Goal: Information Seeking & Learning: Check status

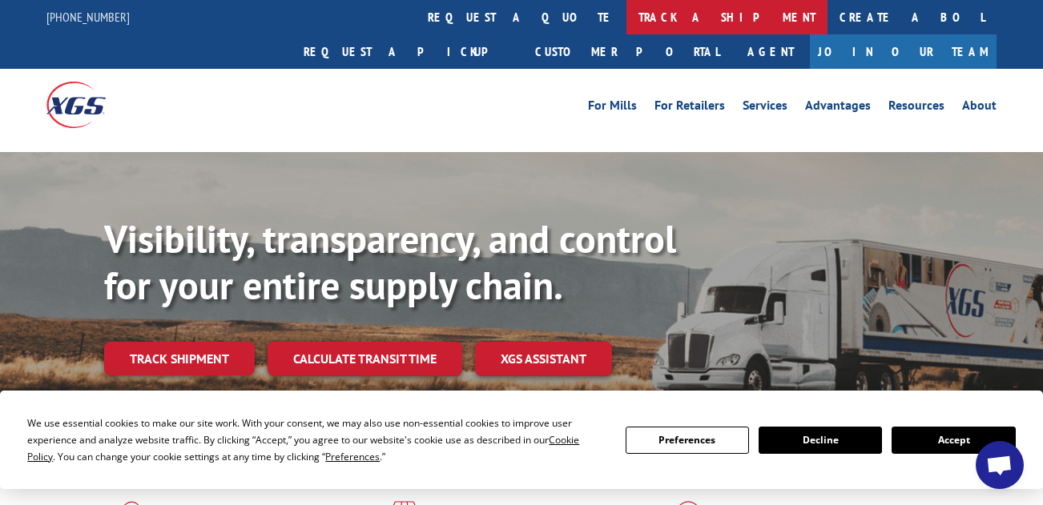
click at [626, 13] on link "track a shipment" at bounding box center [726, 17] width 201 height 34
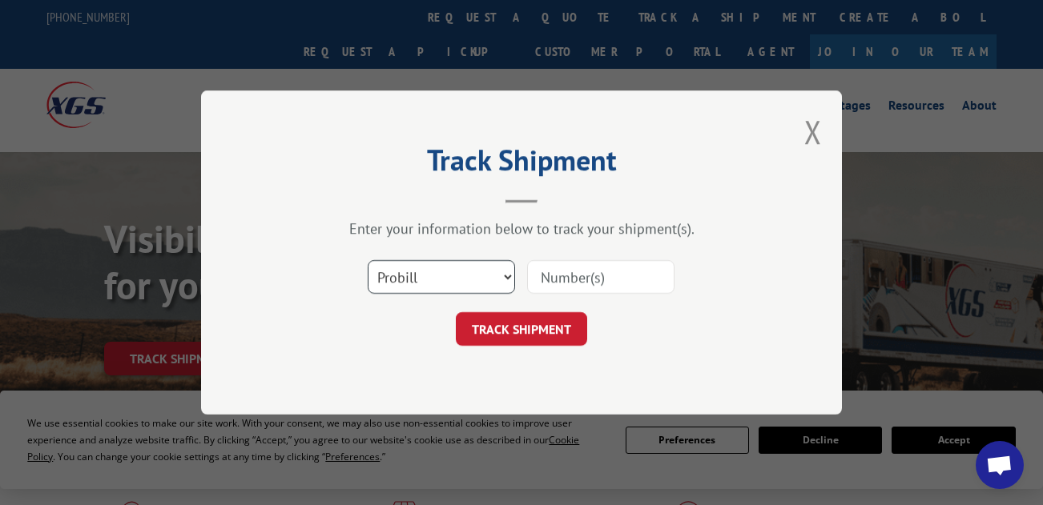
click at [438, 269] on select "Select category... Probill BOL PO" at bounding box center [441, 277] width 147 height 34
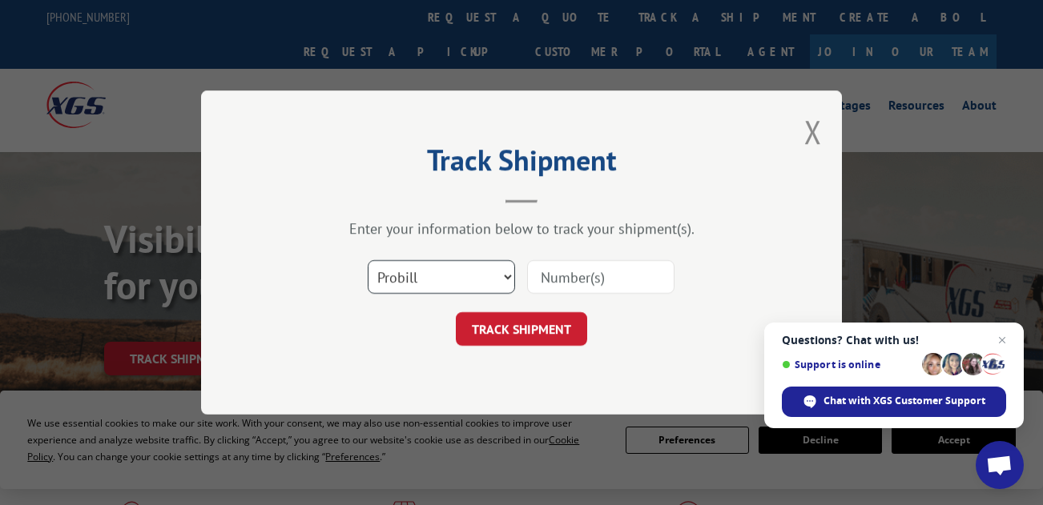
select select "po"
click at [368, 260] on select "Select category... Probill BOL PO" at bounding box center [441, 277] width 147 height 34
click at [594, 275] on input at bounding box center [600, 277] width 147 height 34
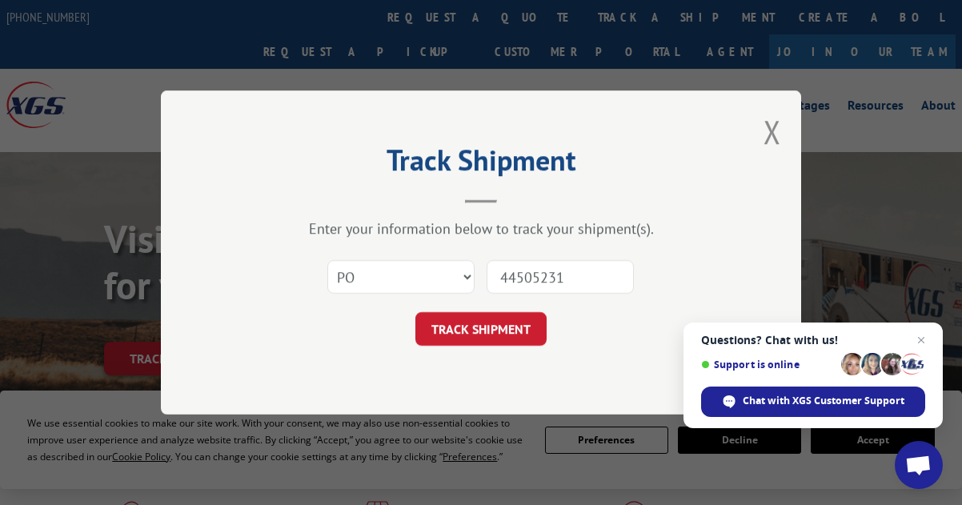
type input "44505231"
click at [416, 312] on button "TRACK SHIPMENT" at bounding box center [481, 329] width 131 height 34
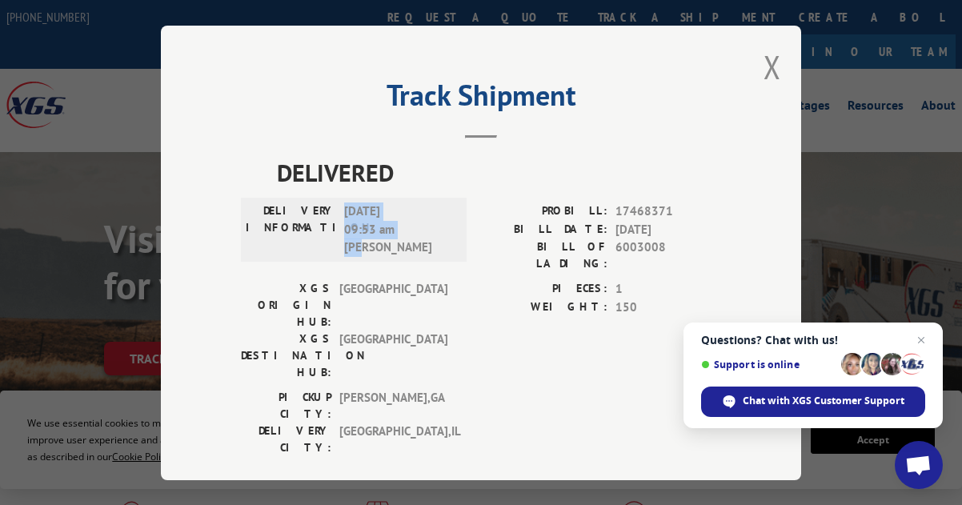
drag, startPoint x: 392, startPoint y: 253, endPoint x: 336, endPoint y: 211, distance: 69.8
click at [336, 211] on div "DELIVERY INFORMATION: [DATE] 09:53 am [PERSON_NAME]" at bounding box center [354, 230] width 226 height 64
copy span "[DATE] 09:53 am [PERSON_NAME]"
click at [765, 58] on button "Close modal" at bounding box center [773, 67] width 18 height 42
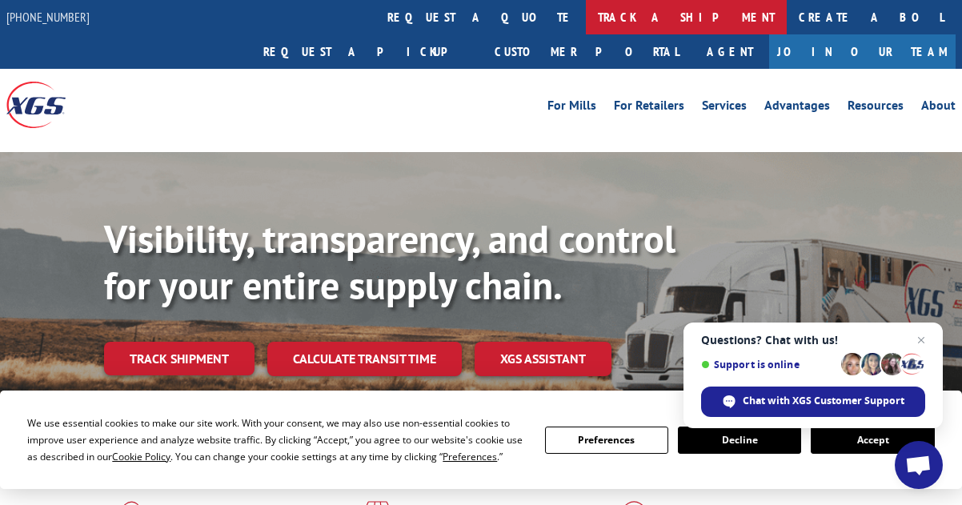
click at [586, 22] on link "track a shipment" at bounding box center [686, 17] width 201 height 34
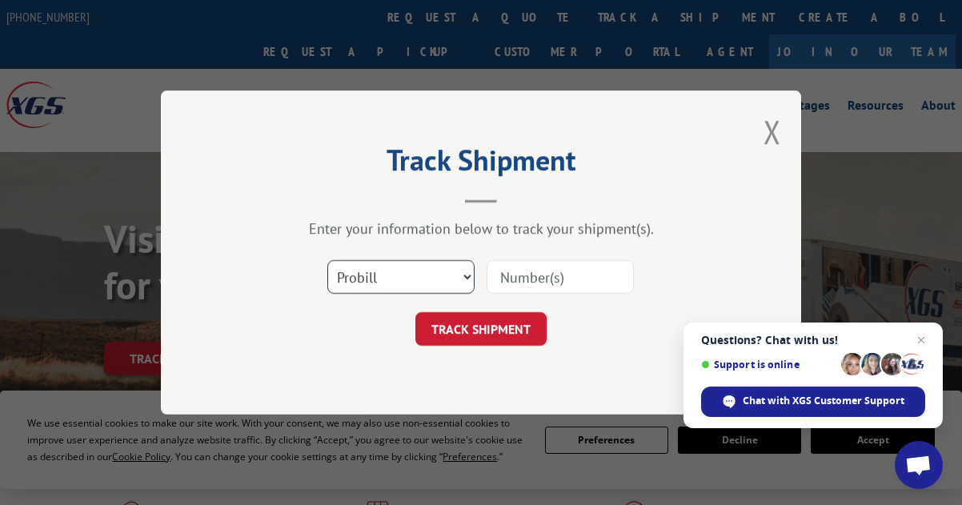
click at [400, 279] on select "Select category... Probill BOL PO" at bounding box center [401, 277] width 147 height 34
select select "po"
click at [328, 260] on select "Select category... Probill BOL PO" at bounding box center [401, 277] width 147 height 34
click at [545, 275] on input at bounding box center [560, 277] width 147 height 34
type input "44505248"
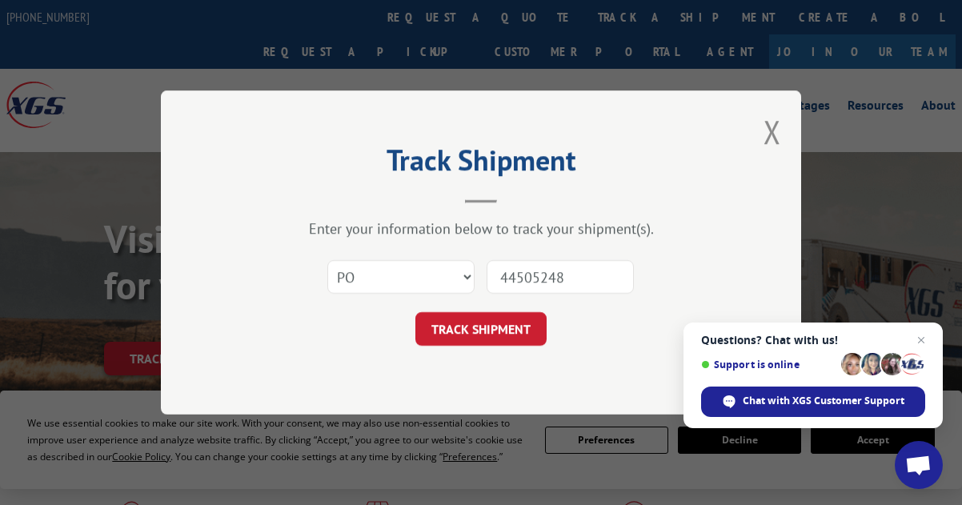
click at [416, 312] on button "TRACK SHIPMENT" at bounding box center [481, 329] width 131 height 34
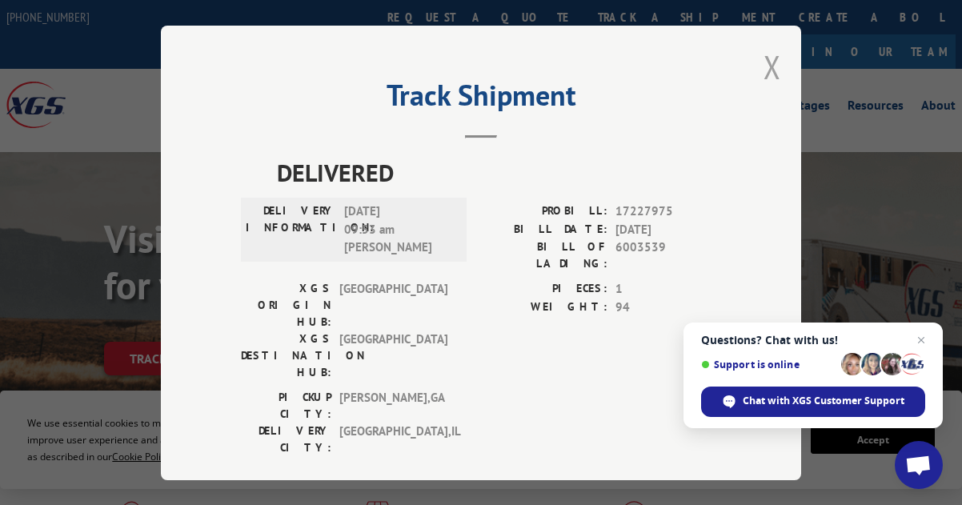
click at [766, 62] on button "Close modal" at bounding box center [773, 67] width 18 height 42
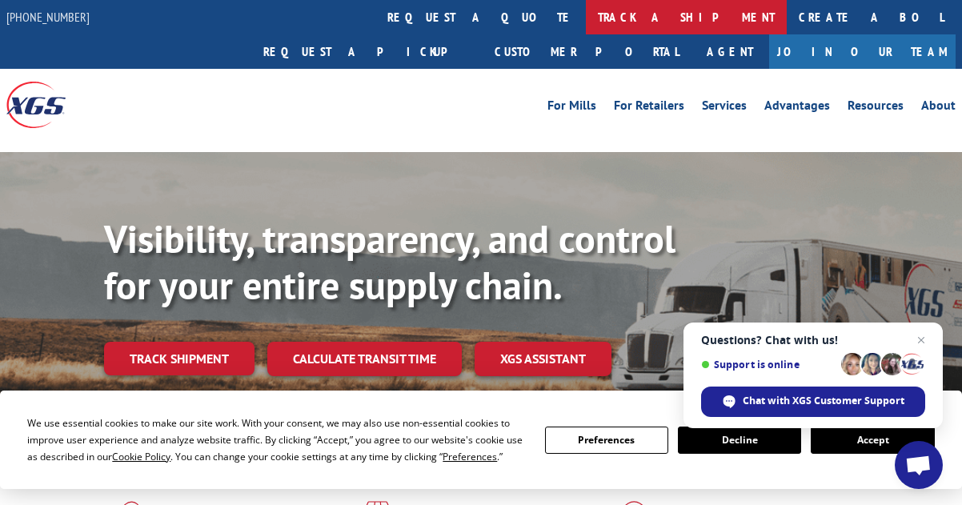
click at [586, 21] on link "track a shipment" at bounding box center [686, 17] width 201 height 34
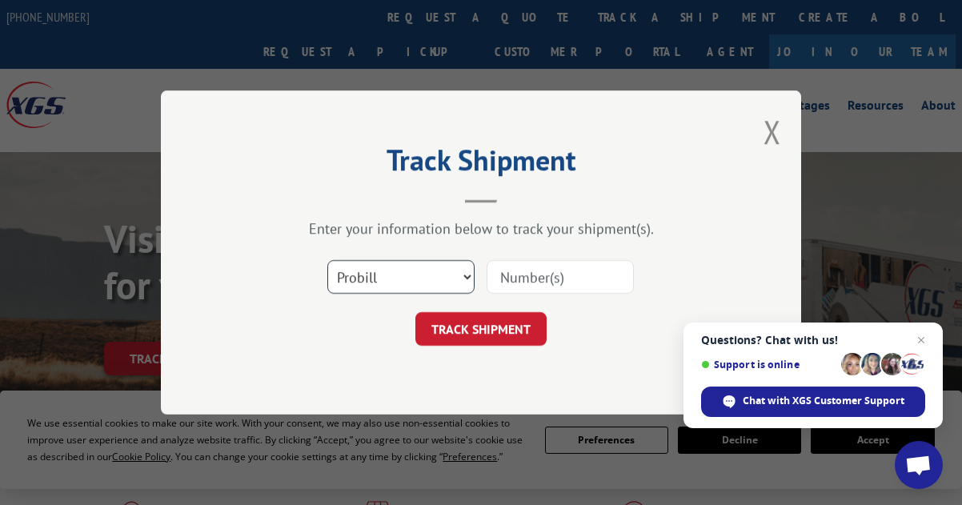
drag, startPoint x: 400, startPoint y: 279, endPoint x: 396, endPoint y: 289, distance: 11.2
click at [400, 279] on select "Select category... Probill BOL PO" at bounding box center [401, 277] width 147 height 34
select select "po"
click at [328, 260] on select "Select category... Probill BOL PO" at bounding box center [401, 277] width 147 height 34
click at [530, 278] on input at bounding box center [560, 277] width 147 height 34
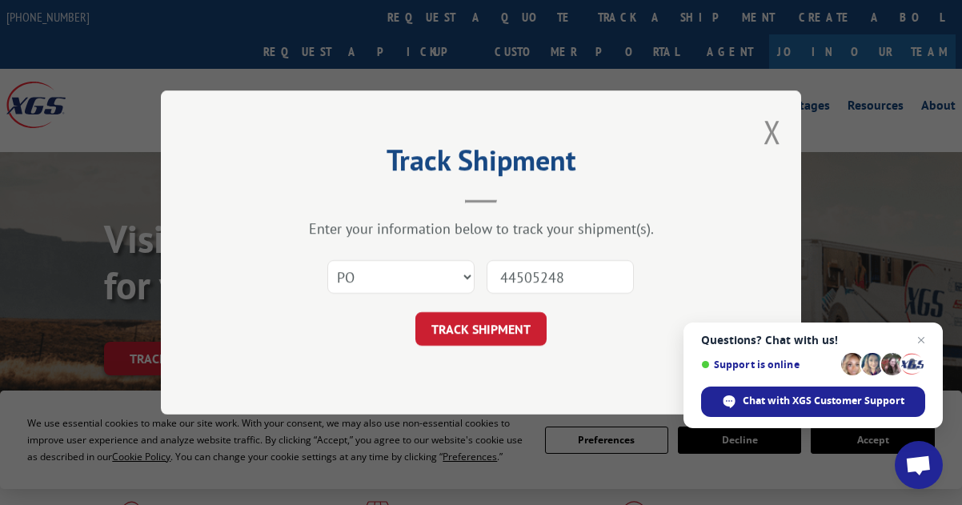
type input "44505248"
click at [416, 312] on button "TRACK SHIPMENT" at bounding box center [481, 329] width 131 height 34
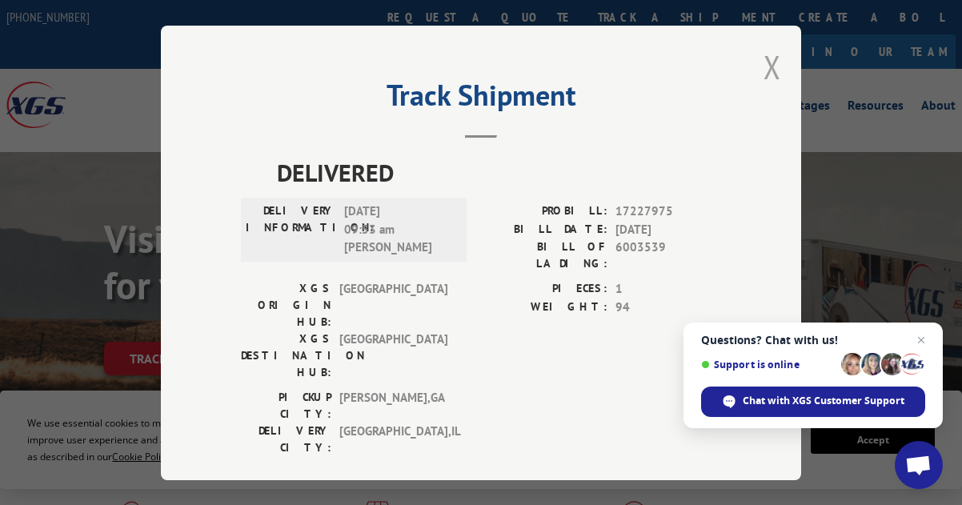
click at [768, 50] on button "Close modal" at bounding box center [773, 67] width 18 height 42
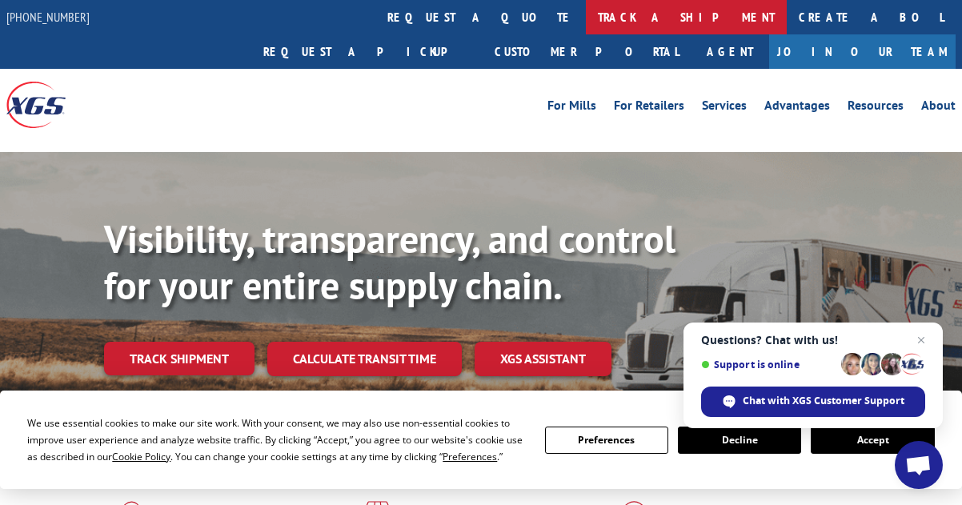
click at [586, 20] on link "track a shipment" at bounding box center [686, 17] width 201 height 34
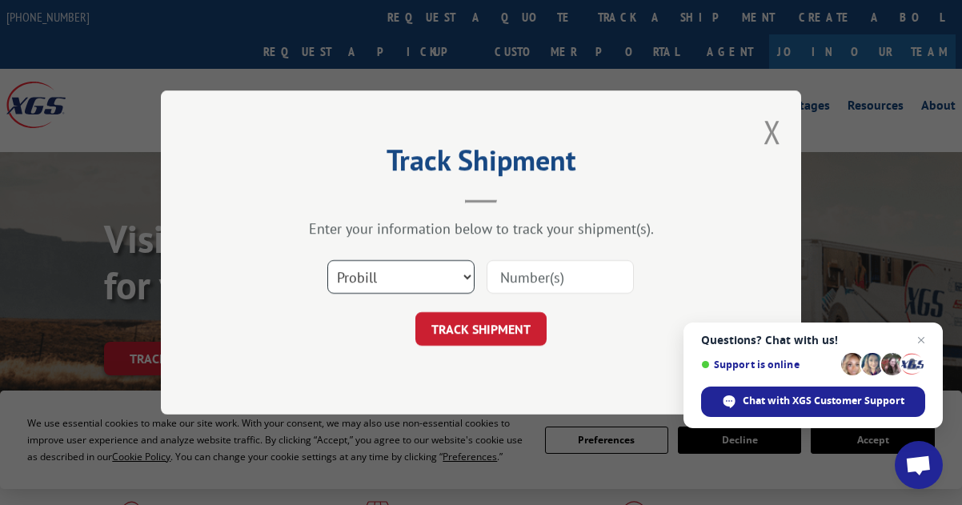
click at [372, 293] on select "Select category... Probill BOL PO" at bounding box center [401, 277] width 147 height 34
select select "po"
click at [328, 260] on select "Select category... Probill BOL PO" at bounding box center [401, 277] width 147 height 34
click at [516, 276] on input at bounding box center [560, 277] width 147 height 34
type input "44505308"
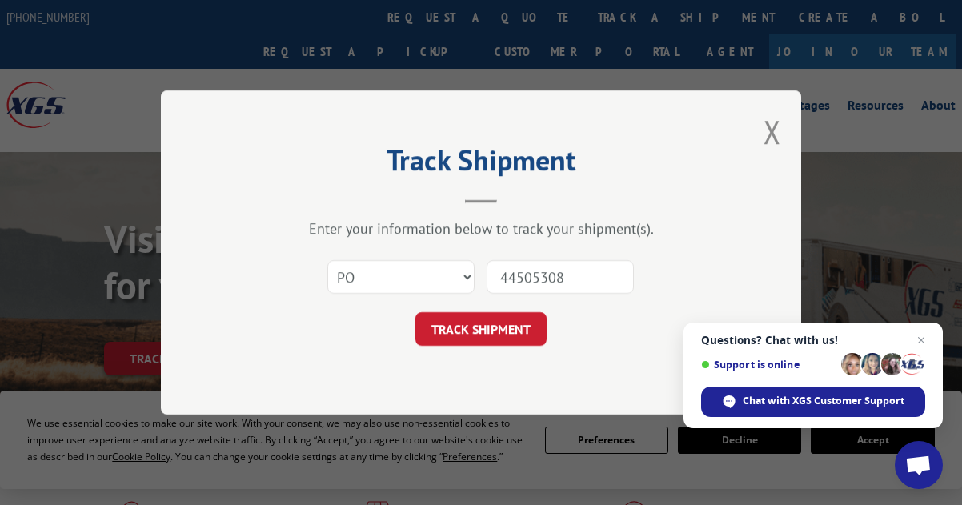
click at [416, 312] on button "TRACK SHIPMENT" at bounding box center [481, 329] width 131 height 34
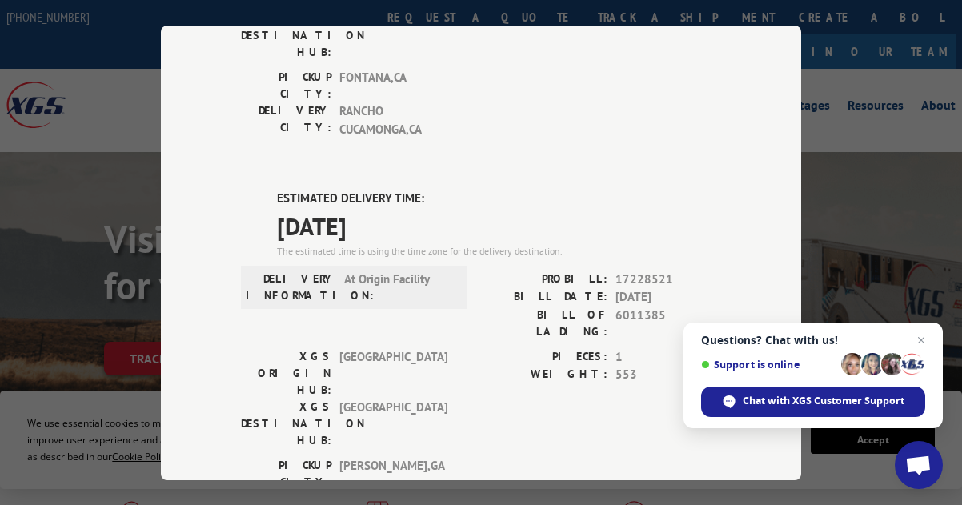
scroll to position [400, 0]
